Goal: Information Seeking & Learning: Learn about a topic

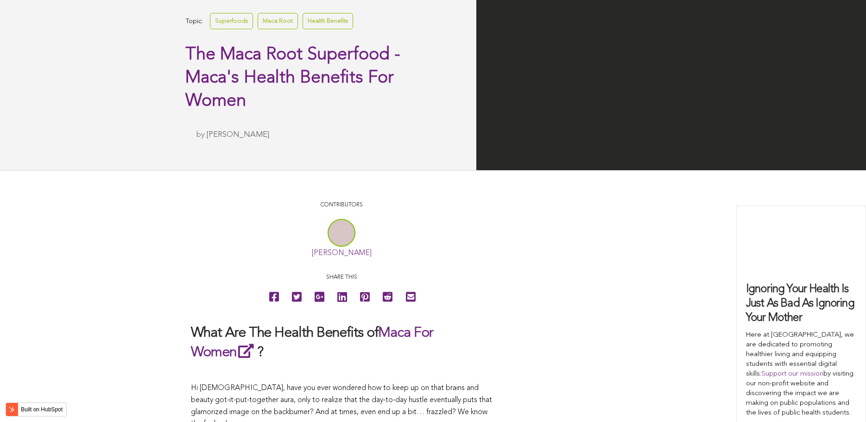
scroll to position [1206, 0]
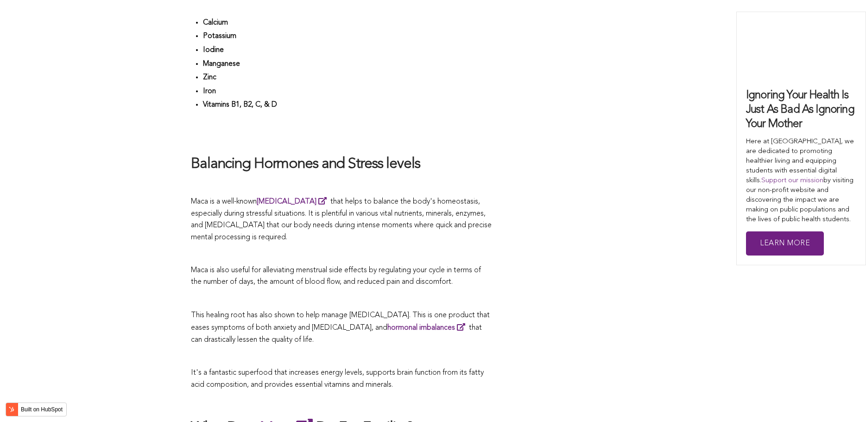
click at [419, 211] on span "Maca is a well-known [MEDICAL_DATA] that helps to balance the body's homeostasi…" at bounding box center [341, 219] width 301 height 43
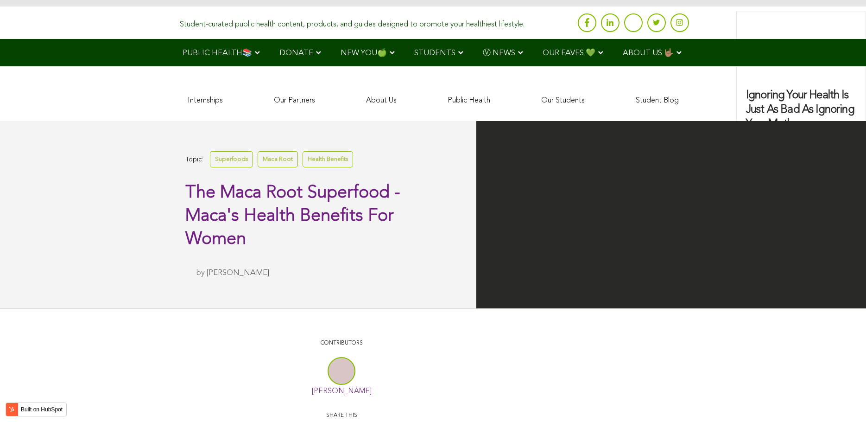
scroll to position [1600, 0]
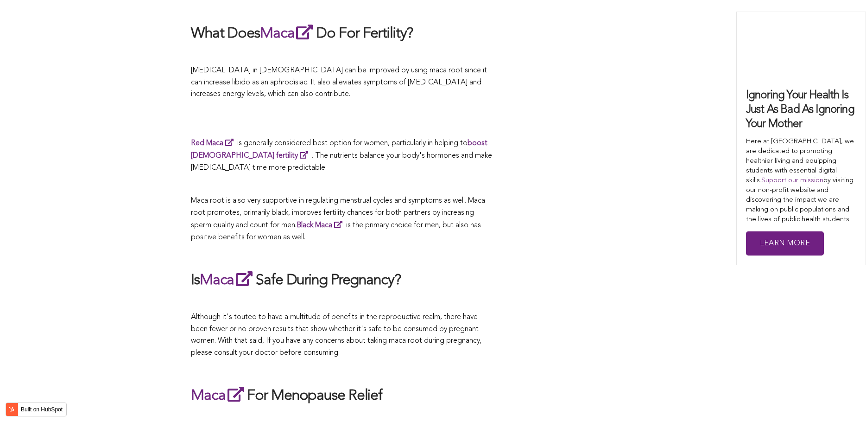
click at [490, 211] on p "Maca root is also very supportive in regulating menstrual cycles and symptoms a…" at bounding box center [341, 219] width 301 height 48
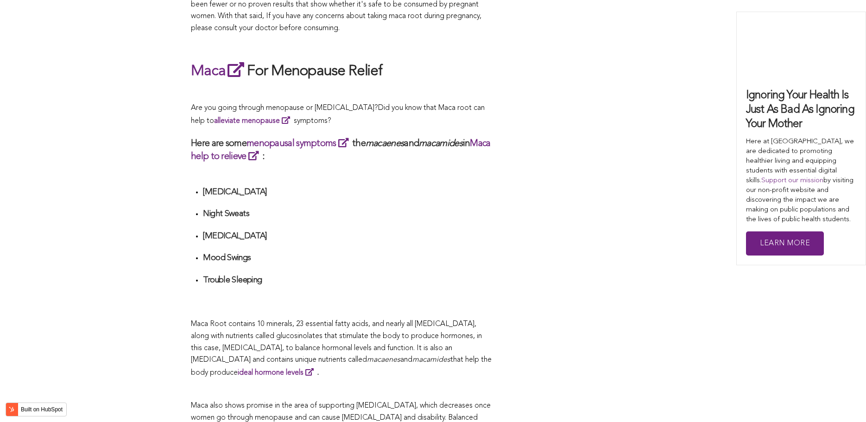
scroll to position [1531, 0]
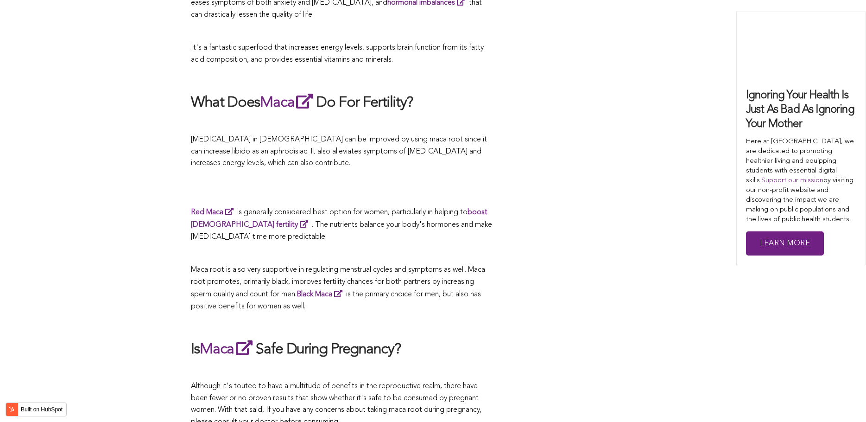
click at [372, 211] on p "Red Maca is generally considered best option for women, particularly in helping…" at bounding box center [341, 225] width 301 height 38
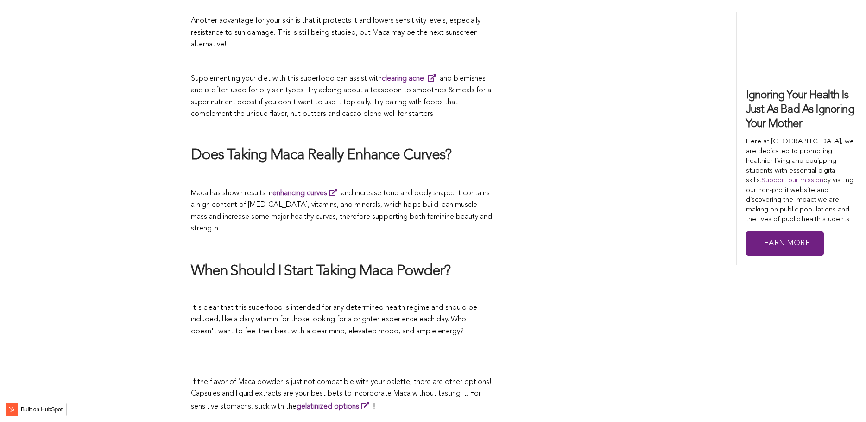
click at [422, 240] on p at bounding box center [341, 246] width 301 height 13
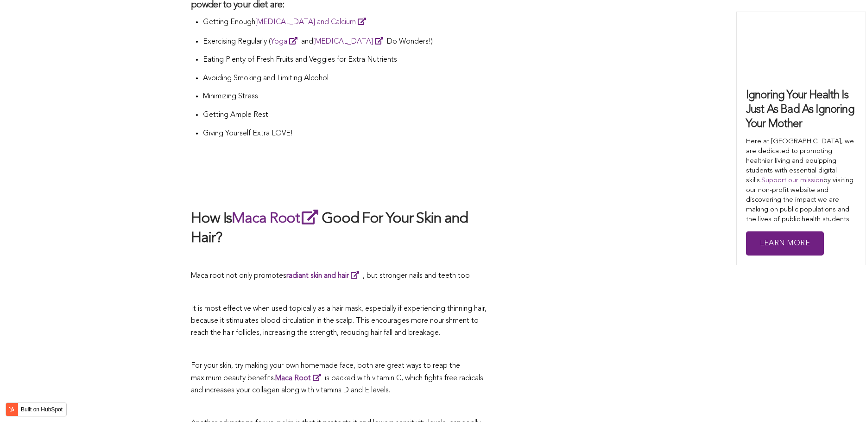
scroll to position [2343, 0]
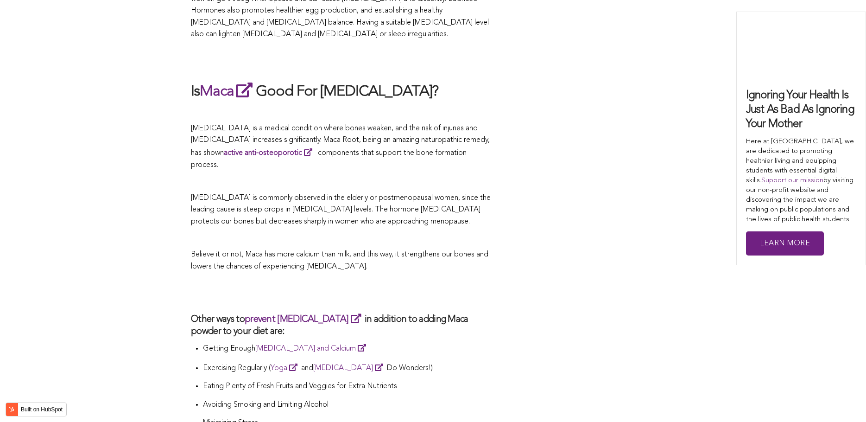
click at [475, 233] on p at bounding box center [341, 239] width 301 height 12
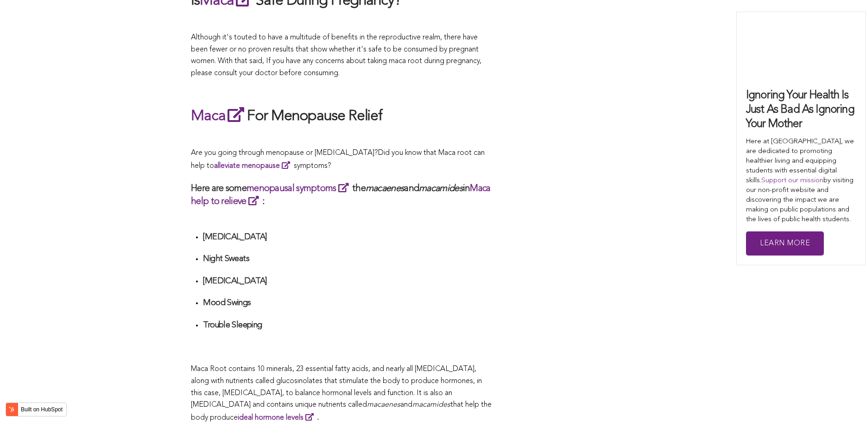
scroll to position [2123, 0]
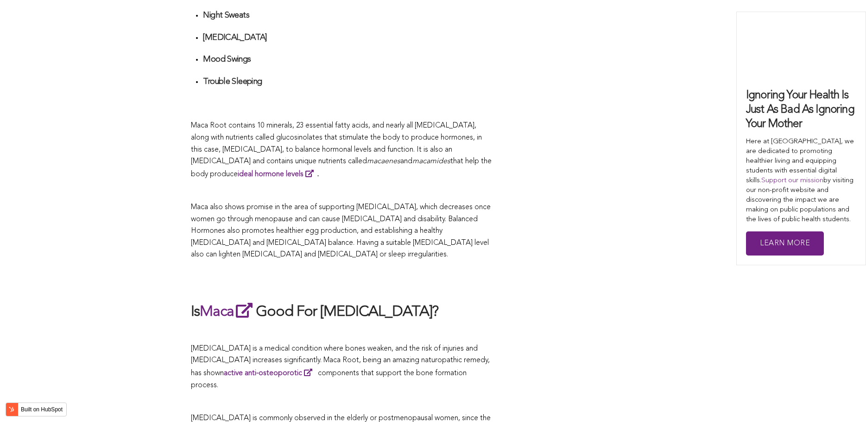
click at [464, 161] on p "Maca Root contains 10 minerals, 23 essential fatty acids, and nearly all [MEDIC…" at bounding box center [341, 150] width 301 height 60
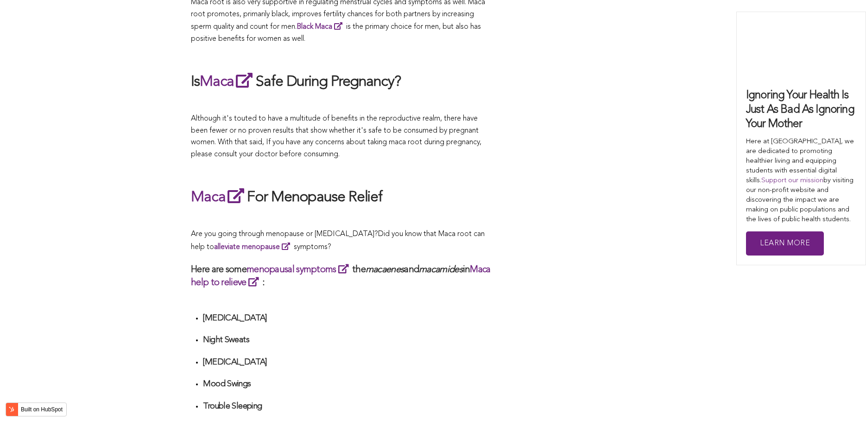
scroll to position [2419, 0]
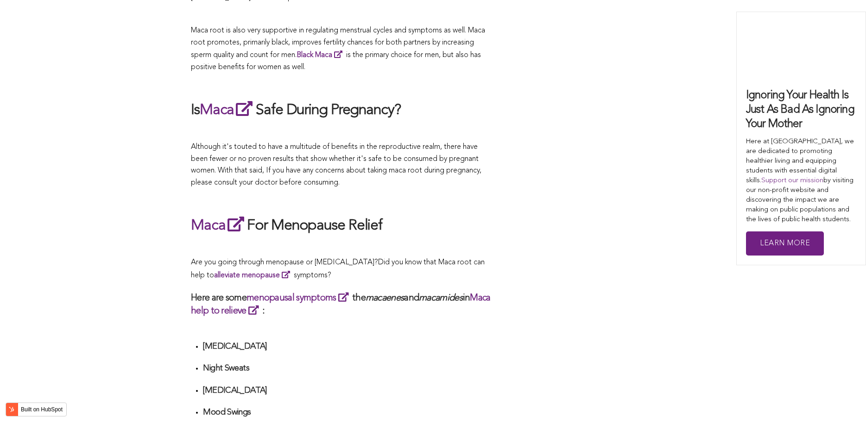
click at [337, 215] on h2 "Maca For Menopause Relief" at bounding box center [341, 225] width 301 height 21
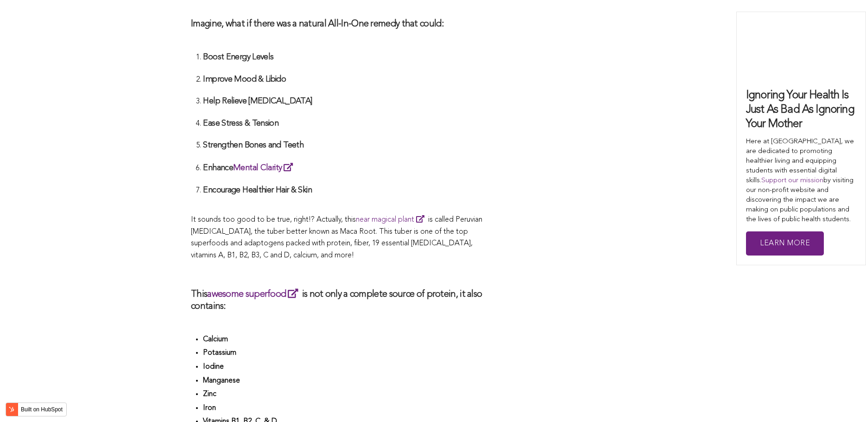
scroll to position [3252, 0]
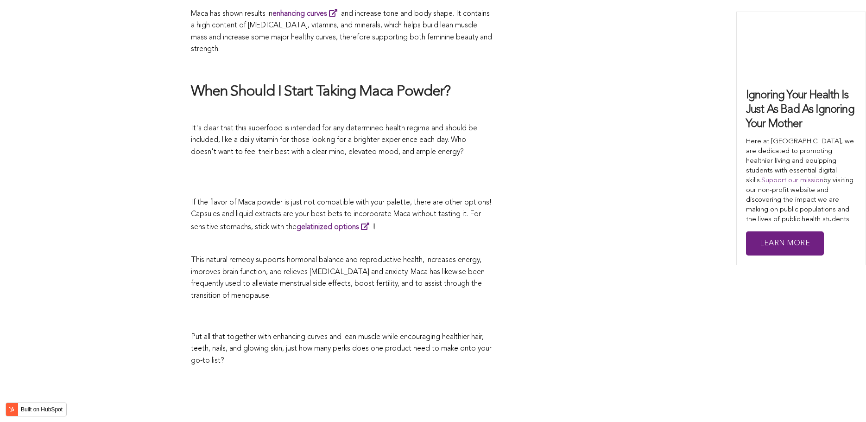
click at [477, 238] on p at bounding box center [341, 244] width 301 height 12
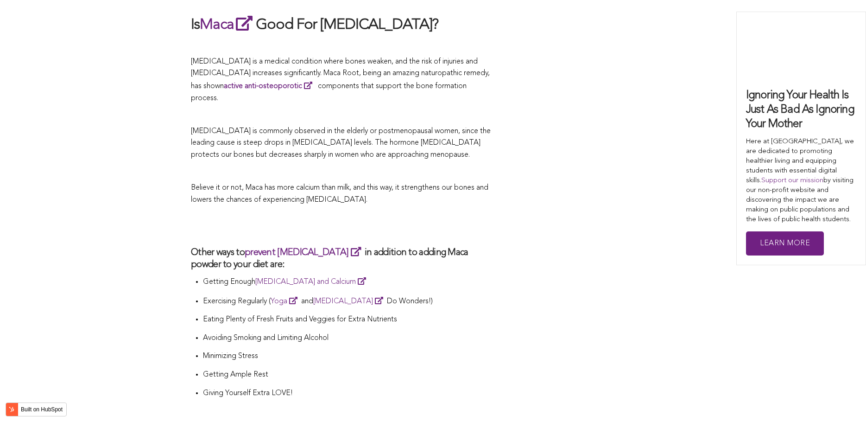
click at [434, 215] on h2 at bounding box center [341, 225] width 301 height 21
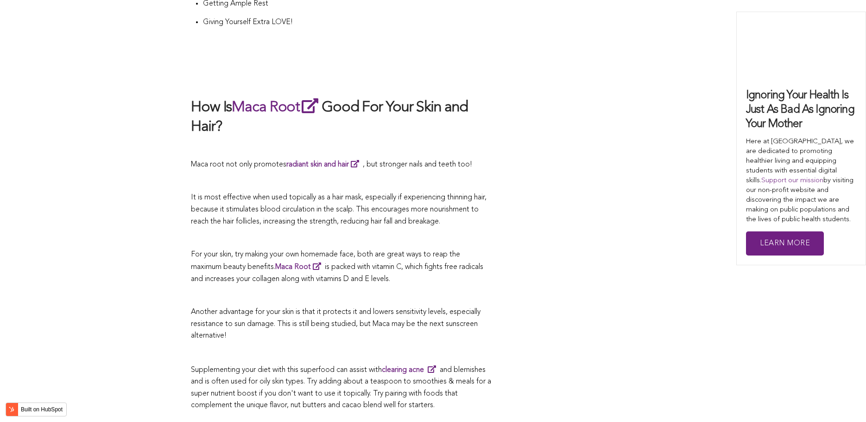
scroll to position [2827, 0]
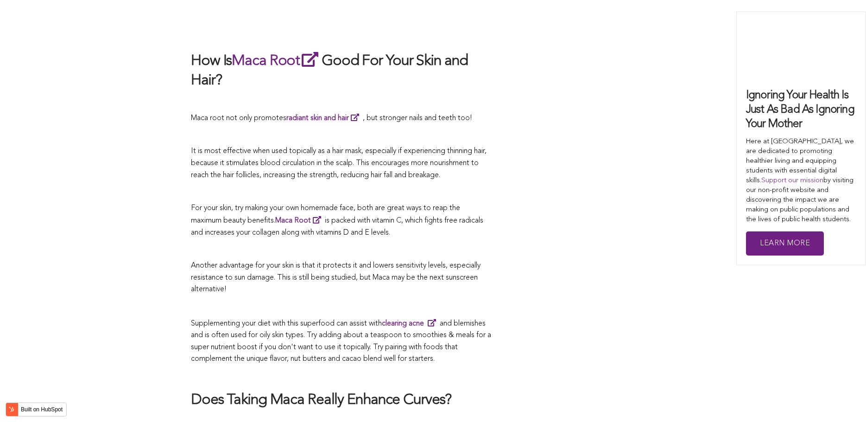
click at [467, 300] on p at bounding box center [341, 306] width 301 height 12
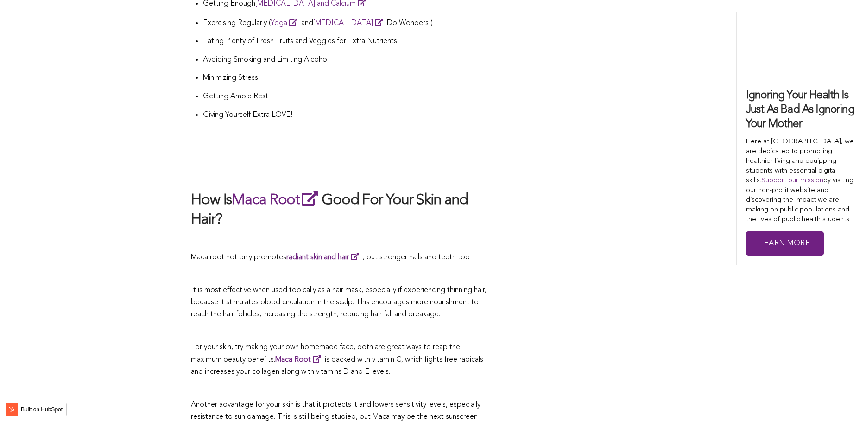
scroll to position [2596, 0]
